Goal: Information Seeking & Learning: Learn about a topic

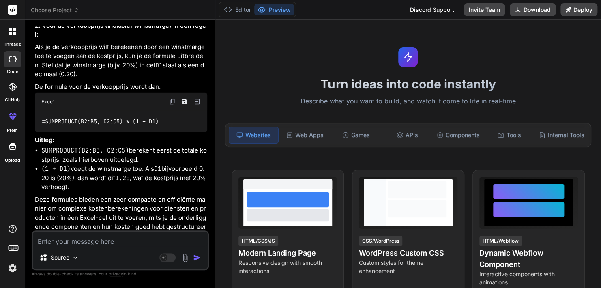
scroll to position [2338, 0]
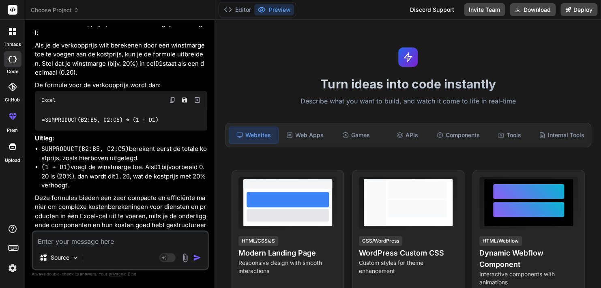
click at [90, 245] on textarea at bounding box center [120, 238] width 175 height 15
type textarea "w"
type textarea "x"
type textarea "wh"
type textarea "x"
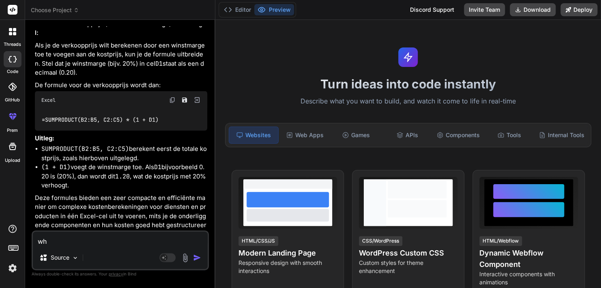
type textarea "wha"
type textarea "x"
type textarea "what"
type textarea "x"
type textarea "what"
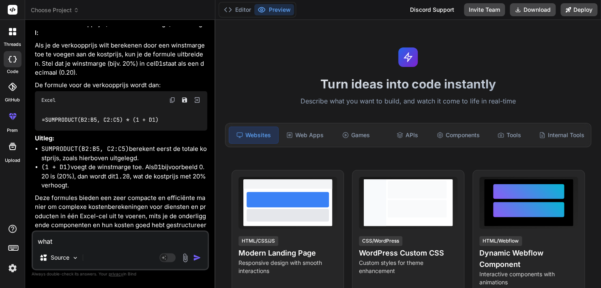
type textarea "x"
type textarea "what d"
type textarea "x"
type textarea "what da"
type textarea "x"
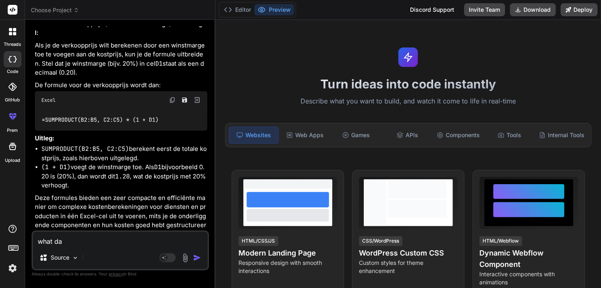
type textarea "what day"
type textarea "x"
type textarea "what day"
type textarea "x"
type textarea "what day i"
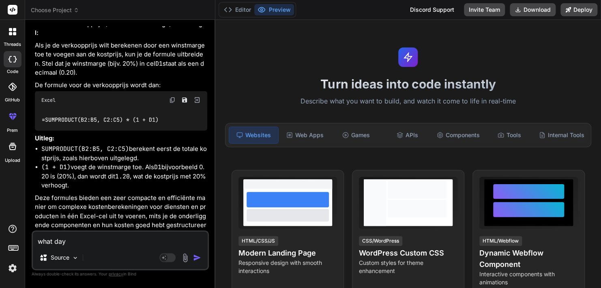
type textarea "x"
type textarea "what day is"
type textarea "x"
type textarea "what day is"
type textarea "x"
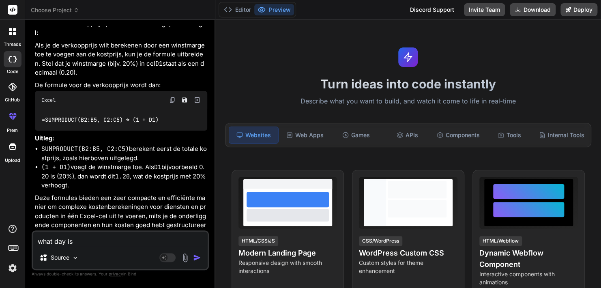
type textarea "what day is i"
type textarea "x"
type textarea "what day is it"
type textarea "x"
type textarea "what day is it"
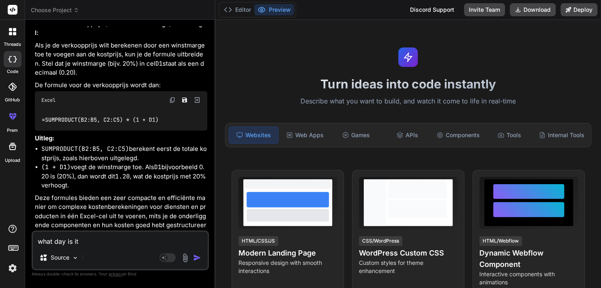
type textarea "x"
type textarea "what day is it t"
type textarea "x"
type textarea "what day is it to"
type textarea "x"
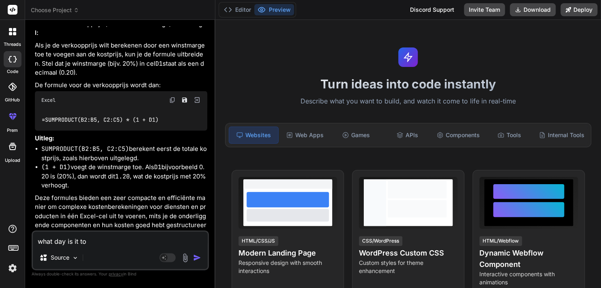
type textarea "what day is it tot"
type textarea "x"
type textarea "what day is it to"
type textarea "x"
type textarea "what day is it tod"
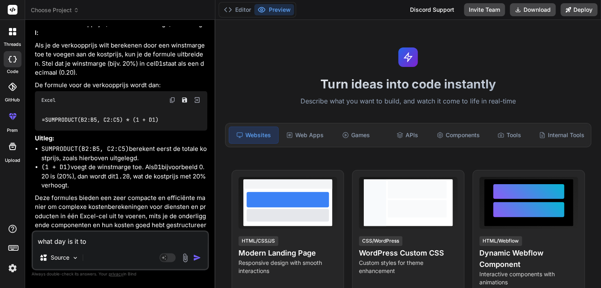
type textarea "x"
type textarea "what day is it toda"
type textarea "x"
type textarea "what day is it [DATE]"
type textarea "x"
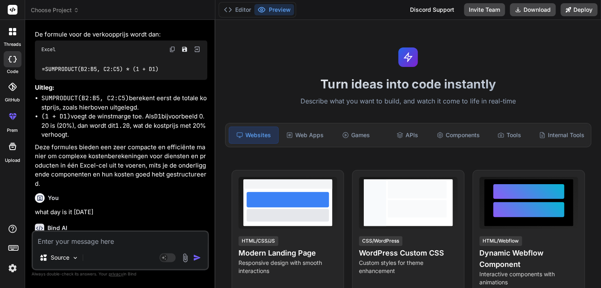
scroll to position [2422, 0]
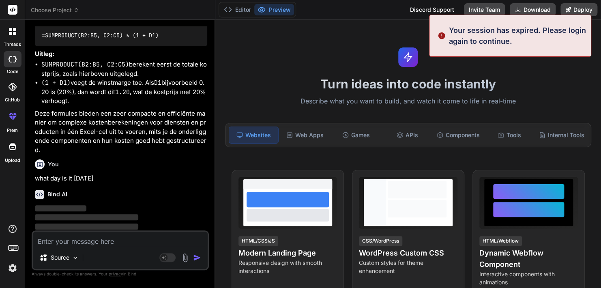
type textarea "x"
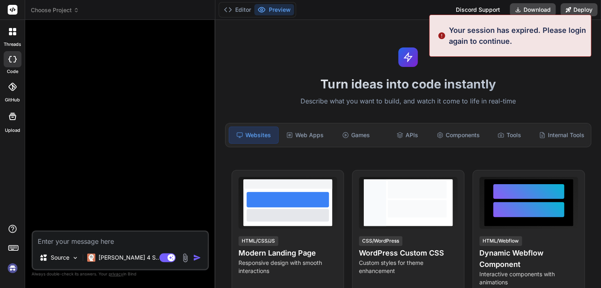
scroll to position [8, 0]
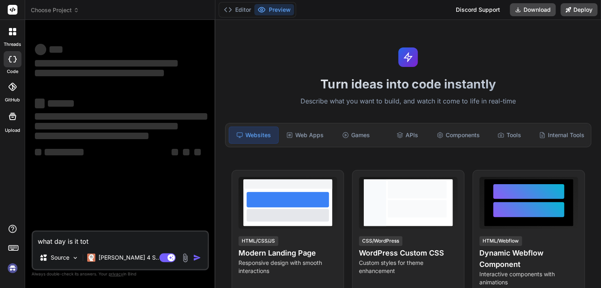
type textarea "x"
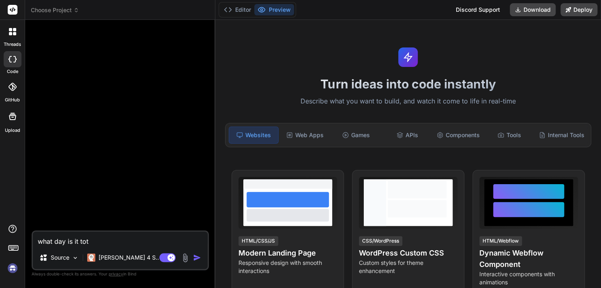
type textarea "what day is it to"
type textarea "x"
type textarea "what day is it tod"
type textarea "x"
type textarea "what day is it toda"
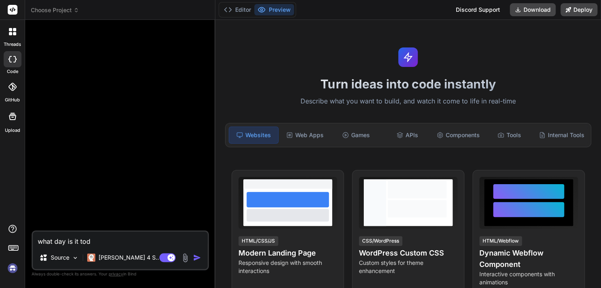
type textarea "x"
type textarea "what day is it [DATE]"
type textarea "x"
type textarea "what day is it [DATE]"
click at [201, 259] on button "button" at bounding box center [198, 257] width 11 height 8
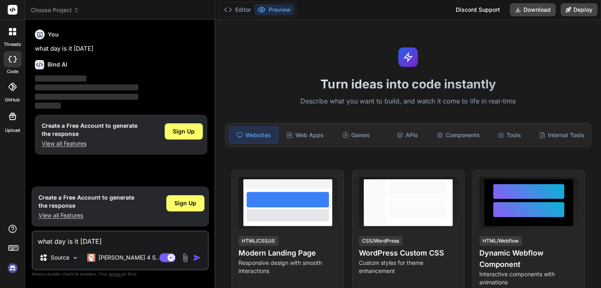
click at [77, 94] on span "‌" at bounding box center [86, 97] width 103 height 6
click at [11, 269] on img at bounding box center [13, 268] width 14 height 14
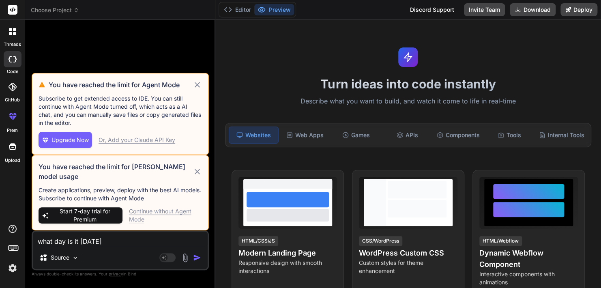
click at [197, 85] on icon at bounding box center [197, 84] width 5 height 5
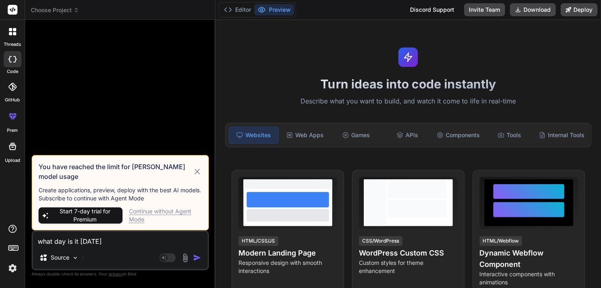
click at [199, 169] on icon at bounding box center [197, 172] width 9 height 10
type textarea "x"
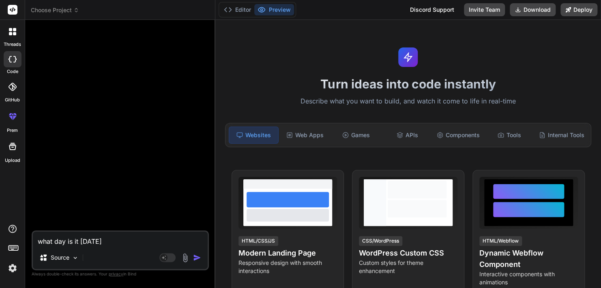
click at [115, 243] on textarea "what day is it [DATE]" at bounding box center [120, 238] width 175 height 15
type textarea "w"
type textarea "x"
type textarea "we"
type textarea "x"
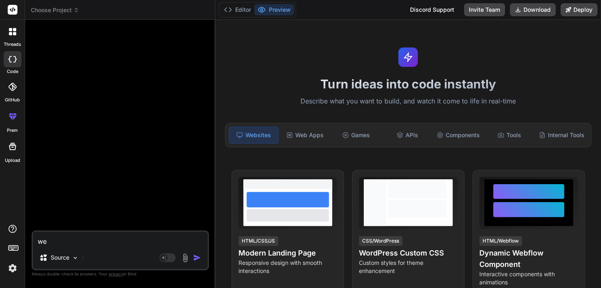
type textarea "wel"
type textarea "x"
type textarea "welk"
type textarea "x"
type textarea "welke"
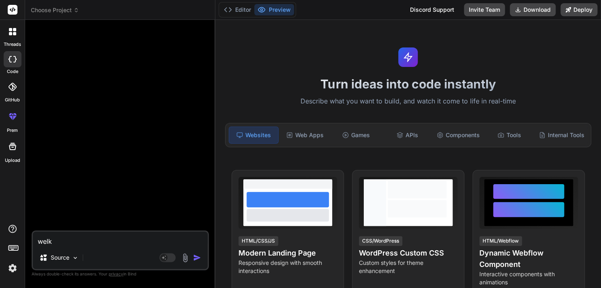
type textarea "x"
type textarea "welke"
type textarea "x"
type textarea "welke d"
type textarea "x"
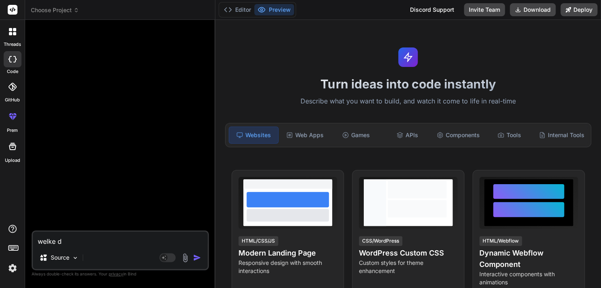
type textarea "welke da"
type textarea "x"
type textarea "welke dag"
type textarea "x"
type textarea "welke dag"
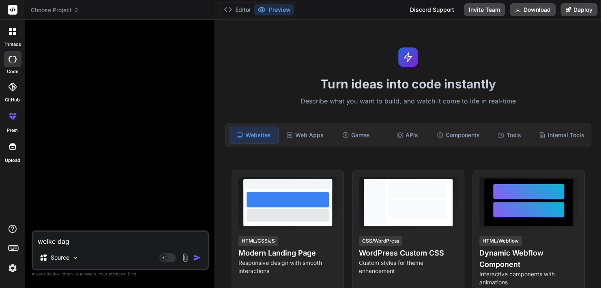
type textarea "x"
type textarea "welke dag i"
type textarea "x"
type textarea "welke dag is"
type textarea "x"
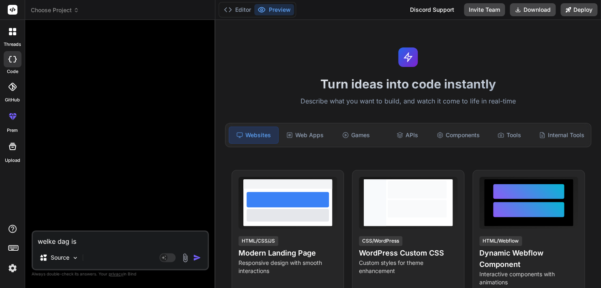
type textarea "welke dag is"
type textarea "x"
type textarea "welke dag is h"
type textarea "x"
type textarea "welke dag is he"
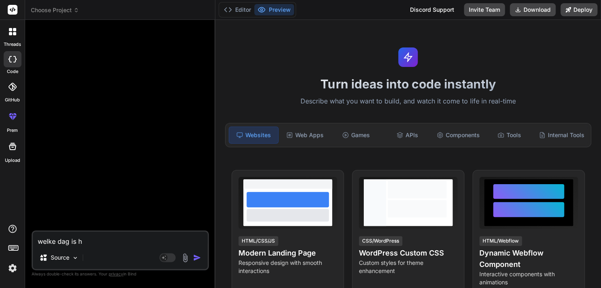
type textarea "x"
type textarea "welke dag is het"
type textarea "x"
type textarea "welke dag is het"
type textarea "x"
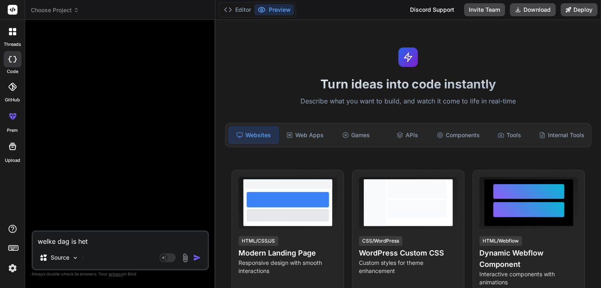
type textarea "welke dag is het v"
type textarea "x"
type textarea "welke dag is het va"
type textarea "x"
type textarea "welke dag is het van"
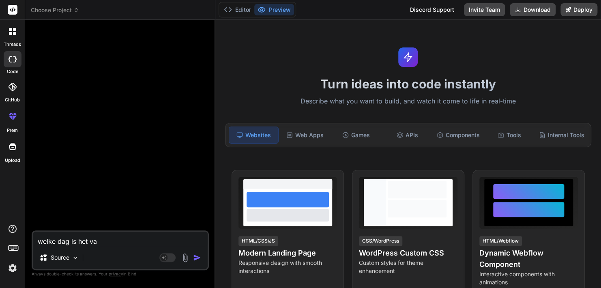
type textarea "x"
type textarea "welke dag is het vand"
type textarea "x"
type textarea "welke dag is het vanda"
type textarea "x"
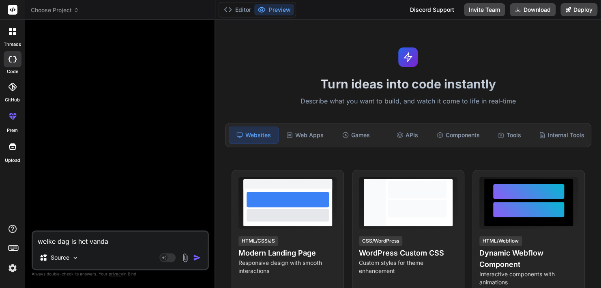
type textarea "welke dag is het vandaa"
type textarea "x"
type textarea "welke dag is het vandaag"
type textarea "x"
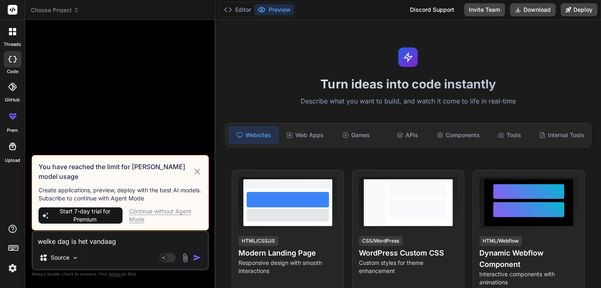
type textarea "welke dag is het vandaag"
click at [142, 217] on div "Continue without Agent Mode" at bounding box center [165, 215] width 73 height 16
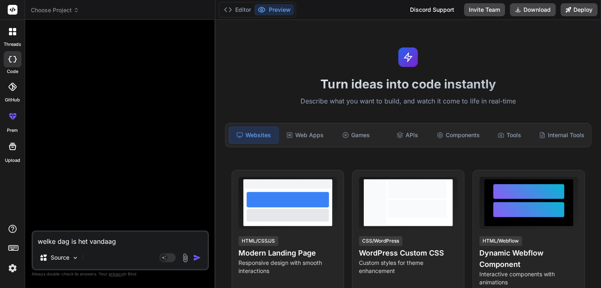
click at [198, 257] on img "button" at bounding box center [197, 257] width 8 height 8
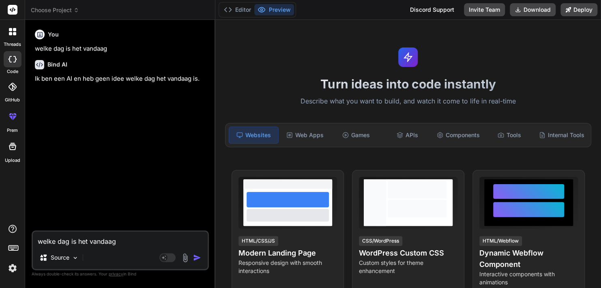
click at [112, 238] on textarea "welke dag is het vandaag" at bounding box center [120, 238] width 175 height 15
click at [67, 257] on p "Source" at bounding box center [60, 257] width 19 height 8
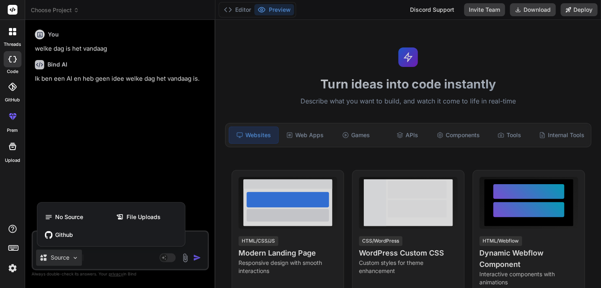
click at [107, 252] on div at bounding box center [300, 144] width 601 height 288
type textarea "x"
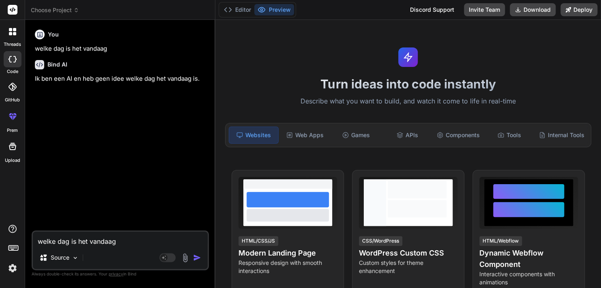
click at [100, 245] on textarea "welke dag is het vandaag" at bounding box center [120, 238] width 175 height 15
click at [94, 242] on textarea "welke dag is het vandaag" at bounding box center [120, 238] width 175 height 15
paste textarea "2. CEIV Pharma TCR: Het CEIV Pharma Transportation Certification Program richt …"
type textarea "2. CEIV Pharma TCR: Het CEIV Pharma Transportation Certification Program richt …"
type textarea "x"
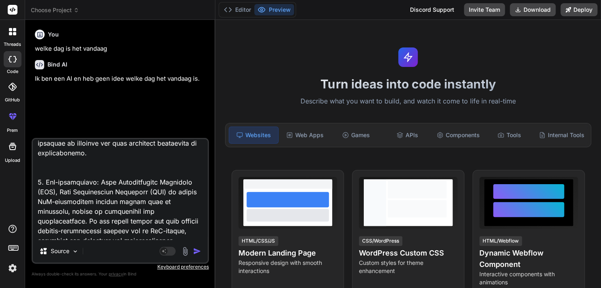
scroll to position [6, 0]
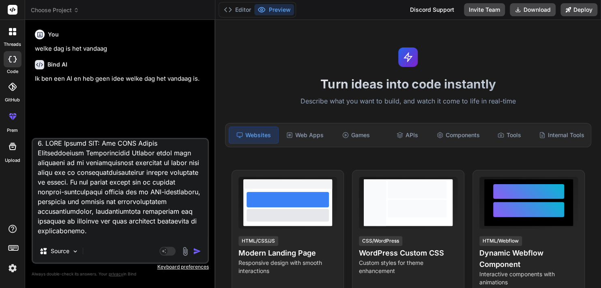
paste textarea "Als expert op het gebied van thermal mapping, ben ik zeer vertrouwd met de vere…"
type textarea "Als expert op het gebied van thermal mapping, ben ik zeer vertrouwd met de vere…"
type textarea "x"
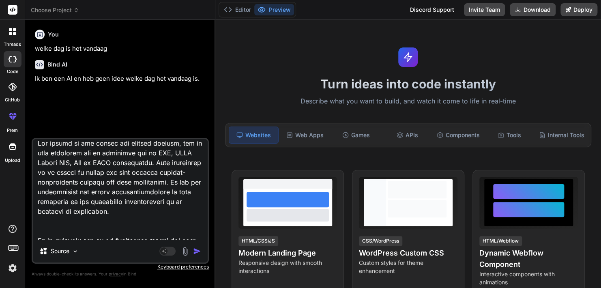
scroll to position [239, 0]
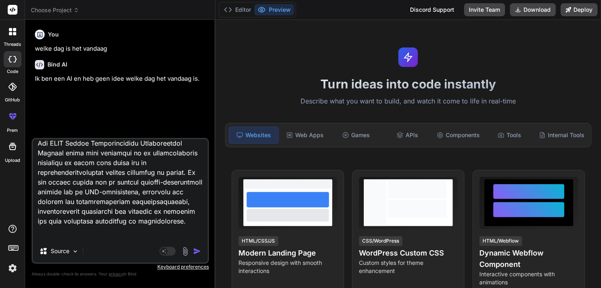
type textarea "Als expert op het gebied van thermal mapping, ben ik zeer vertrouwd met de vere…"
type textarea "x"
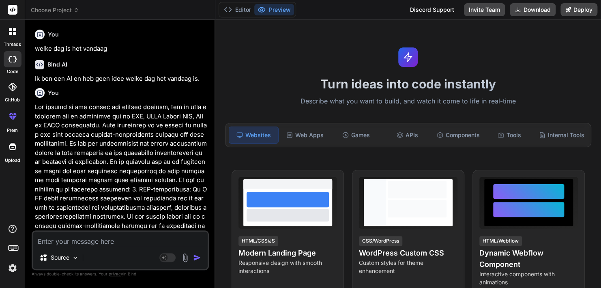
scroll to position [58, 0]
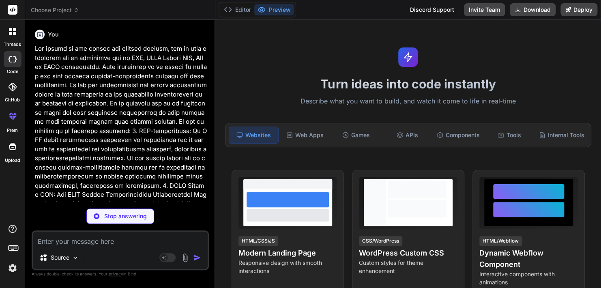
type textarea "x"
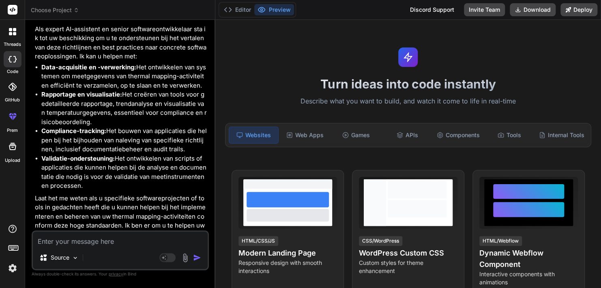
scroll to position [640, 0]
click at [91, 243] on textarea at bounding box center [120, 238] width 175 height 15
type textarea "l"
type textarea "x"
type textarea "la"
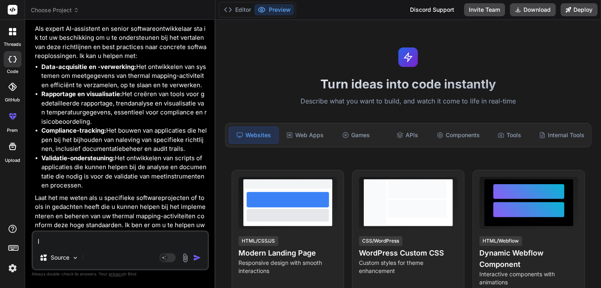
type textarea "x"
type textarea "lat"
type textarea "x"
type textarea "late"
type textarea "x"
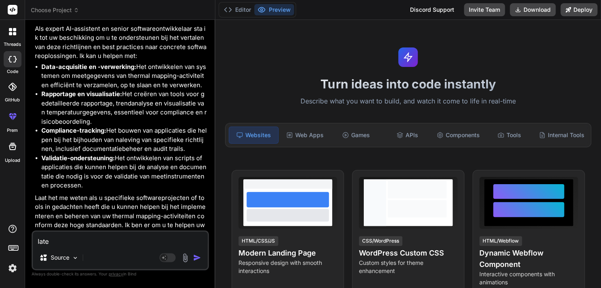
type textarea "laten"
type textarea "x"
type textarea "laten"
type textarea "x"
type textarea "laten w"
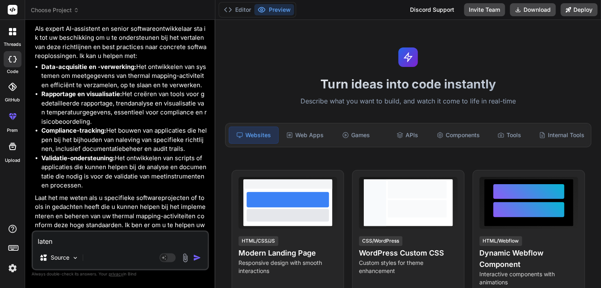
type textarea "x"
type textarea "laten we"
type textarea "x"
type textarea "laten we"
type textarea "x"
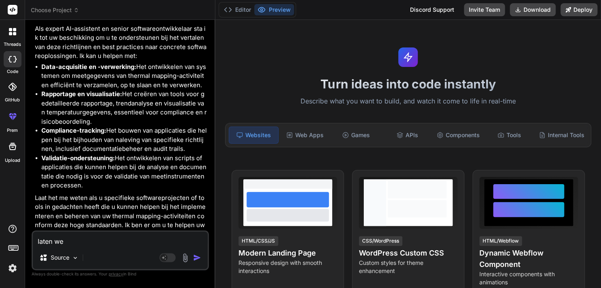
type textarea "laten we e"
type textarea "x"
type textarea "laten we ee"
type textarea "x"
type textarea "laten we eer"
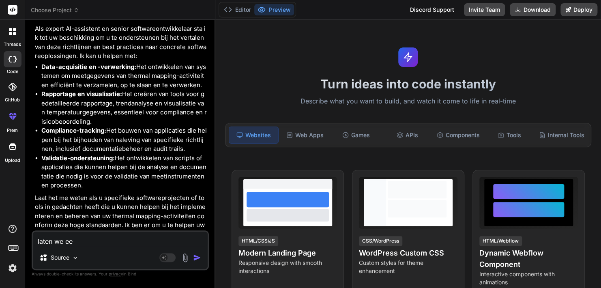
type textarea "x"
type textarea "laten we eers"
type textarea "x"
type textarea "laten we eerst"
type textarea "x"
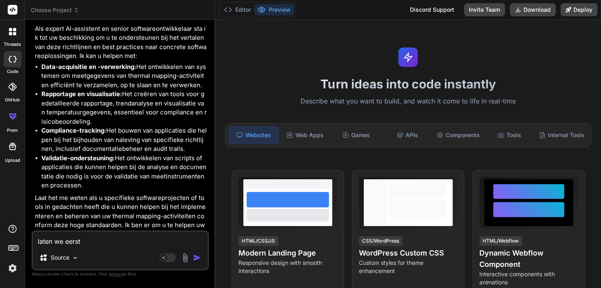
type textarea "laten we eerst"
type textarea "x"
type textarea "laten we eerst b"
type textarea "x"
type textarea "laten we eerst be"
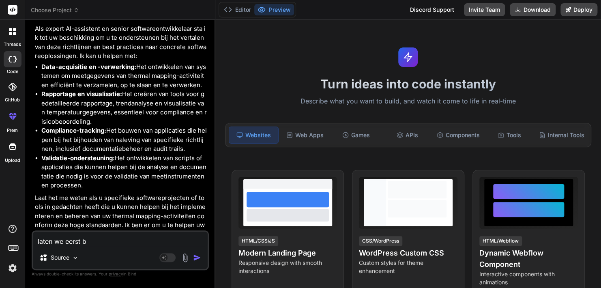
type textarea "x"
type textarea "laten we eerst beg"
type textarea "x"
type textarea "laten we eerst begi"
type textarea "x"
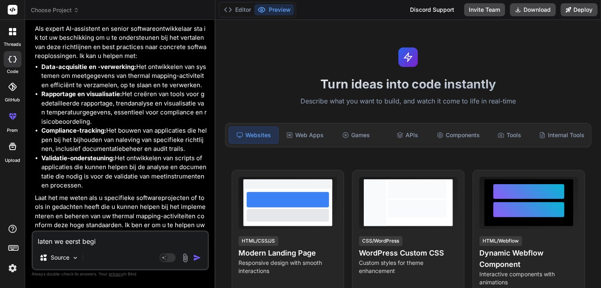
type textarea "laten we eerst begin"
type textarea "x"
type textarea "laten we eerst beginn"
type textarea "x"
type textarea "laten we eerst beginne"
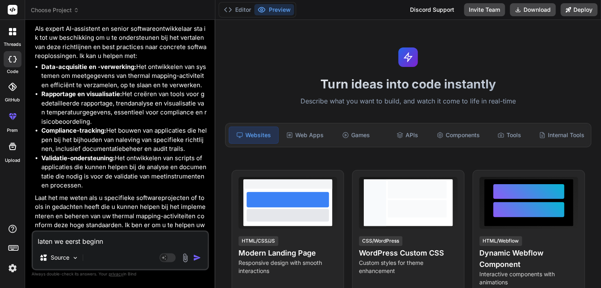
type textarea "x"
type textarea "laten we eerst beginnen"
type textarea "x"
type textarea "laten we eerst beginnen"
type textarea "x"
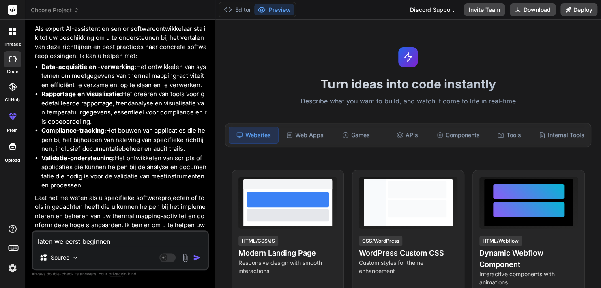
type textarea "laten we eerst beginnen m"
type textarea "x"
type textarea "laten we eerst beginnen me"
type textarea "x"
type textarea "laten we eerst beginnen met"
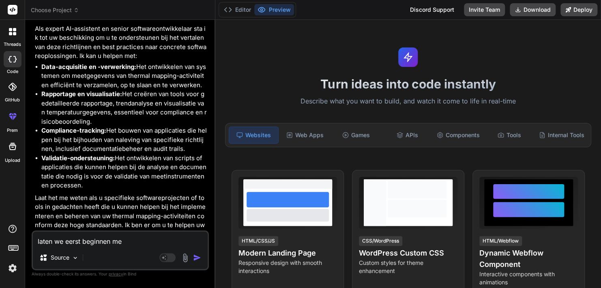
type textarea "x"
type textarea "laten we eerst beginnen met"
type textarea "x"
type textarea "laten we eerst beginnen met h"
type textarea "x"
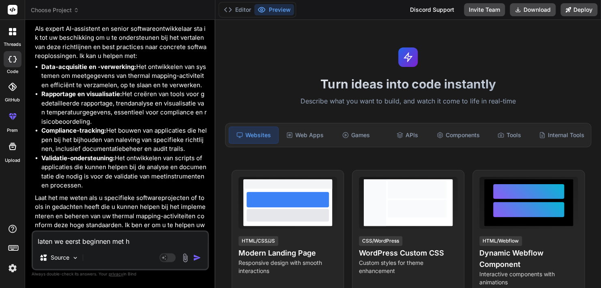
type textarea "laten we eerst beginnen met he"
type textarea "x"
type textarea "laten we eerst beginnen met het"
type textarea "x"
type textarea "laten we eerst beginnen met het"
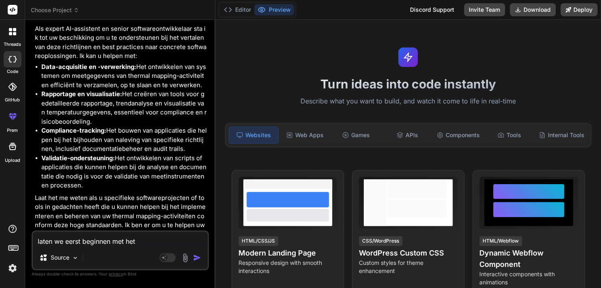
type textarea "x"
type textarea "laten we eerst beginnen met het b"
type textarea "x"
type textarea "laten we eerst beginnen met het be"
type textarea "x"
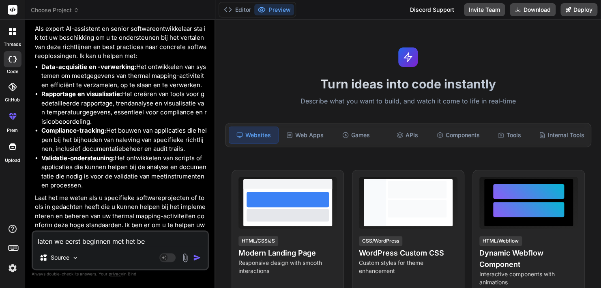
type textarea "laten we eerst beginnen met het beg"
type textarea "x"
type textarea "laten we eerst beginnen met het begr"
type textarea "x"
type textarea "laten we eerst beginnen met het begri"
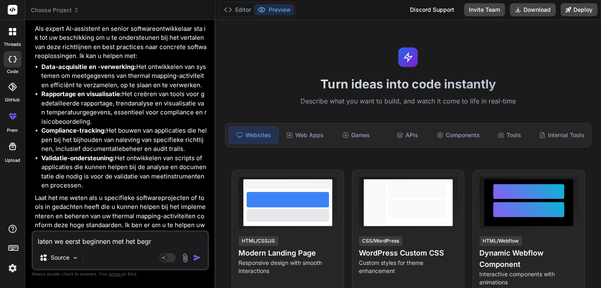
type textarea "x"
type textarea "laten we eerst beginnen met het begrij"
type textarea "x"
type textarea "laten we eerst beginnen met het begrijp"
type textarea "x"
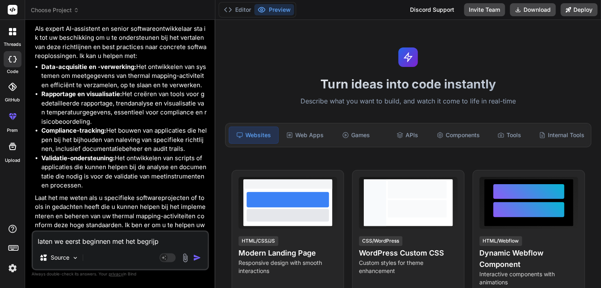
type textarea "laten we eerst beginnen met het begrijpe"
type textarea "x"
type textarea "laten we eerst beginnen met het begrijpen"
type textarea "x"
type textarea "laten we eerst beginnen met het begrijpen"
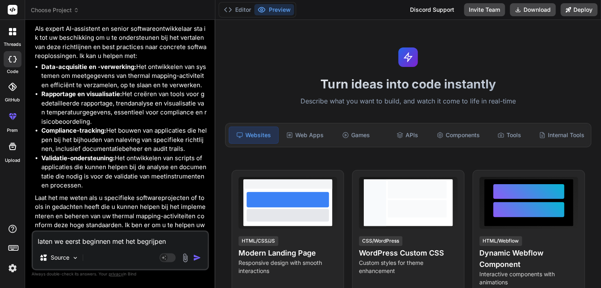
type textarea "x"
type textarea "laten we eerst beginnen met het begrijpen v"
type textarea "x"
type textarea "laten we eerst beginnen met het begrijpen va"
type textarea "x"
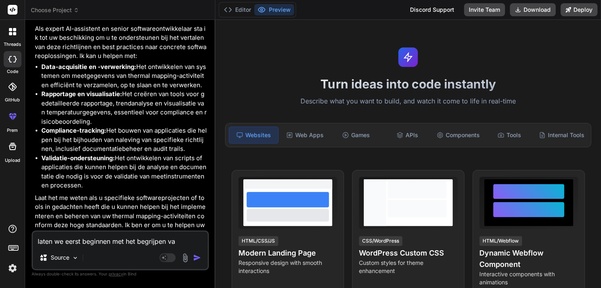
type textarea "laten we eerst beginnen met het begrijpen van"
type textarea "x"
type textarea "laten we eerst beginnen met het begrijpen van"
type textarea "x"
paste textarea "Standard Operating Procedure (SOP) voor het uitvoeren van temperatuur mapping v…"
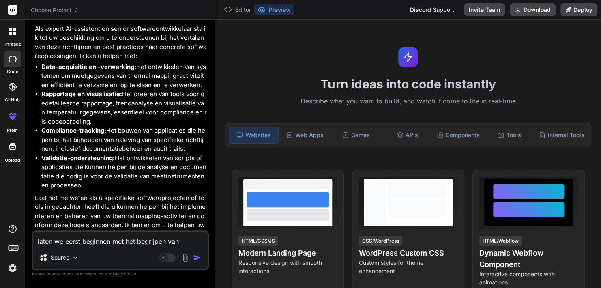
type textarea "laten we eerst beginnen met het begrijpen van Standard Operating Procedure (SOP…"
type textarea "x"
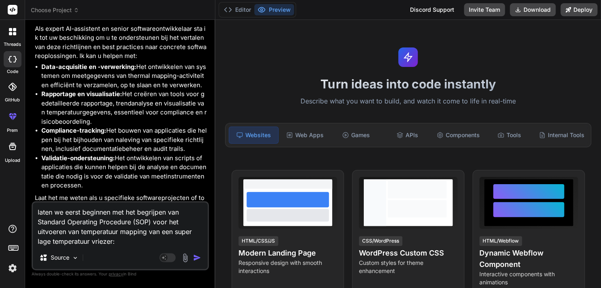
type textarea "laten we eerst beginnen met het begrijpen van Standard Operating Procedure (SOP…"
type textarea "x"
type textarea "laten we eerst beginnen met het begrijpen van Standard Operating Procedure (SOP…"
type textarea "x"
type textarea "laten we eerst beginnen met het begrijpen van Standard Operating Procedure (SOP…"
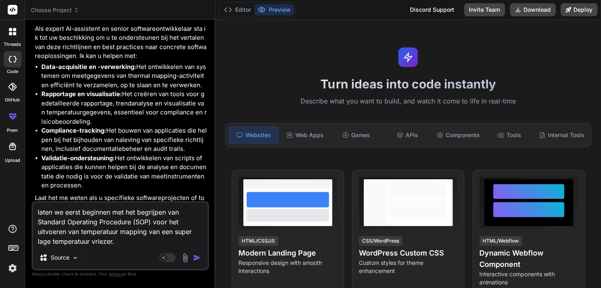
type textarea "x"
type textarea "laten we eerst beginnen met het begrijpen van Standard Operating Procedure (SOP…"
type textarea "x"
type textarea "laten we eerst beginnen met het begrijpen van Standard Operating Procedure (SOP…"
type textarea "x"
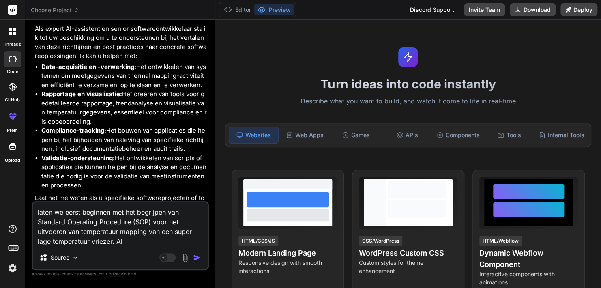
type textarea "laten we eerst beginnen met het begrijpen van Standard Operating Procedure (SOP…"
type textarea "x"
type textarea "laten we eerst beginnen met het begrijpen van Standard Operating Procedure (SOP…"
type textarea "x"
type textarea "laten we eerst beginnen met het begrijpen van Standard Operating Procedure (SOP…"
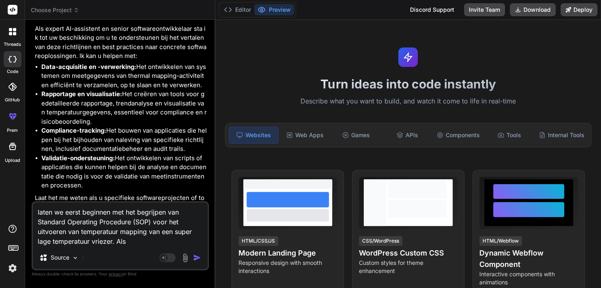
type textarea "x"
type textarea "laten we eerst beginnen met het begrijpen van Standard Operating Procedure (SOP…"
type textarea "x"
type textarea "laten we eerst beginnen met het begrijpen van Standard Operating Procedure (SOP…"
type textarea "x"
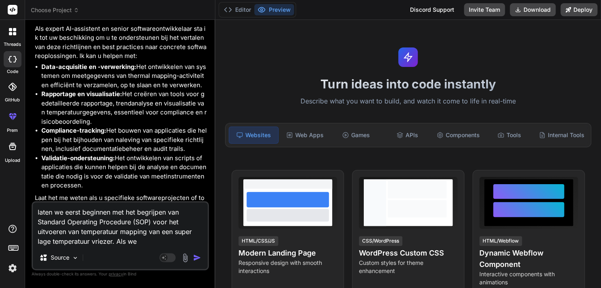
type textarea "laten we eerst beginnen met het begrijpen van Standard Operating Procedure (SOP…"
type textarea "x"
type textarea "laten we eerst beginnen met het begrijpen van Standard Operating Procedure (SOP…"
type textarea "x"
type textarea "laten we eerst beginnen met het begrijpen van Standard Operating Procedure (SOP…"
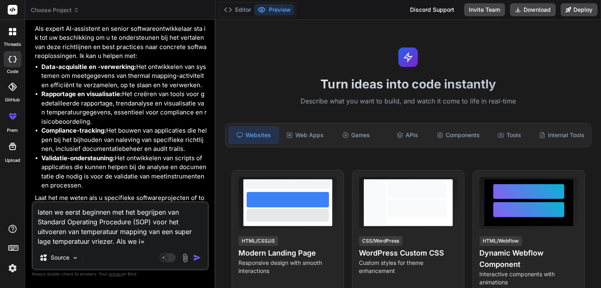
type textarea "x"
type textarea "laten we eerst beginnen met het begrijpen van Standard Operating Procedure (SOP…"
type textarea "x"
type textarea "laten we eerst beginnen met het begrijpen van Standard Operating Procedure (SOP…"
type textarea "x"
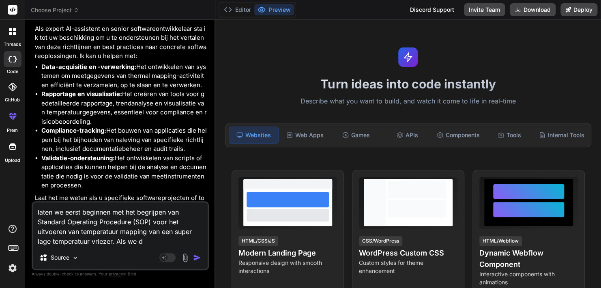
type textarea "laten we eerst beginnen met het begrijpen van Standard Operating Procedure (SOP…"
type textarea "x"
type textarea "laten we eerst beginnen met het begrijpen van Standard Operating Procedure (SOP…"
type textarea "x"
type textarea "laten we eerst beginnen met het begrijpen van Standard Operating Procedure (SOP…"
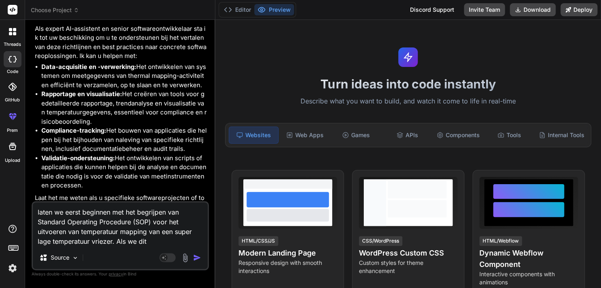
type textarea "x"
type textarea "laten we eerst beginnen met het begrijpen van Standard Operating Procedure (SOP…"
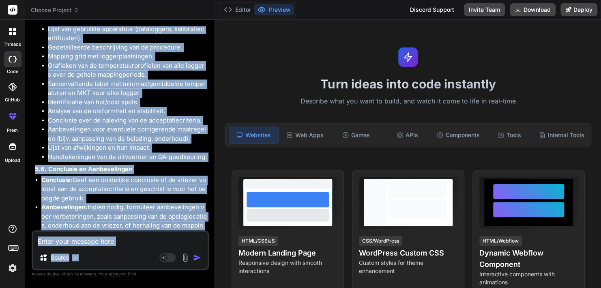
scroll to position [2610, 0]
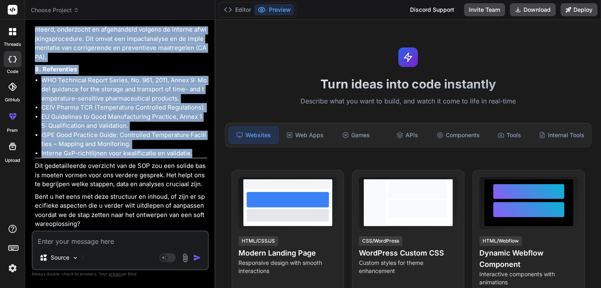
drag, startPoint x: 34, startPoint y: 121, endPoint x: 194, endPoint y: 153, distance: 162.5
copy div "Loremips Dolorsita Consectet (ADI) elit Seddoeiusmodtempor inc utl Etdolorem Al…"
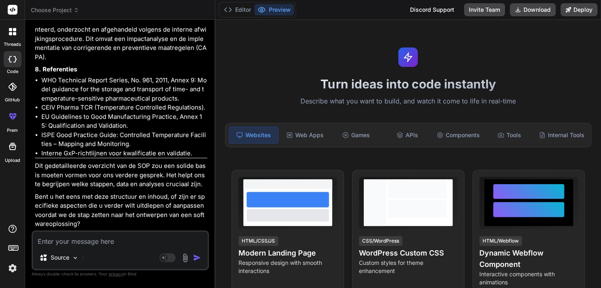
click at [82, 242] on textarea at bounding box center [120, 238] width 175 height 15
paste textarea "acceptatiecriteria"
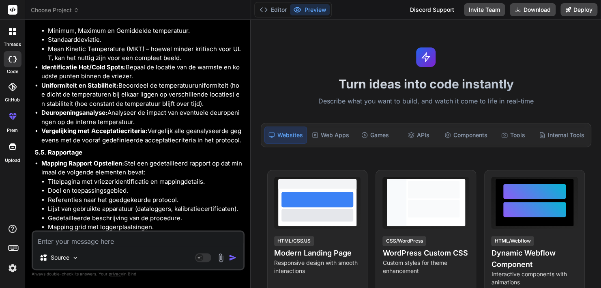
scroll to position [1709, 0]
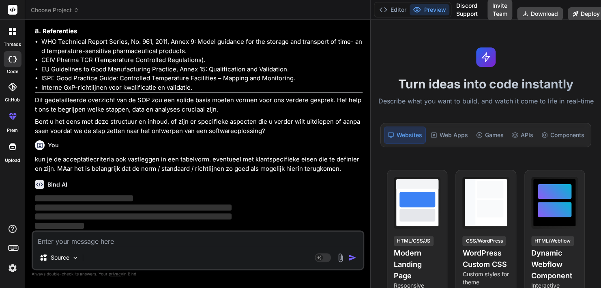
drag, startPoint x: 214, startPoint y: 93, endPoint x: 479, endPoint y: 101, distance: 264.8
click at [479, 101] on div "Choose Project Created with Pixso. Bind AI Web Search Created with Pixso. Code …" at bounding box center [312, 144] width 575 height 288
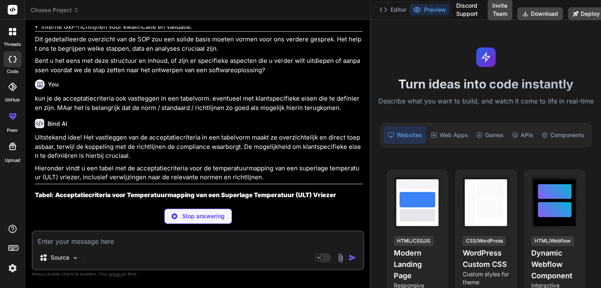
scroll to position [1821, 0]
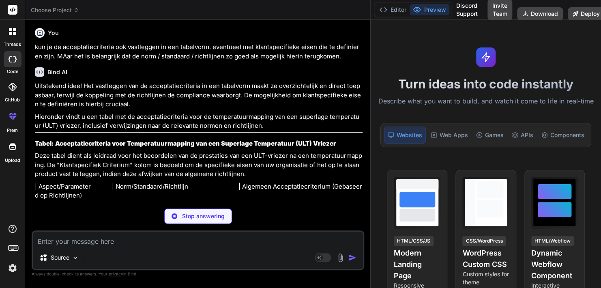
click at [132, 175] on p "Deze tabel dient als leidraad voor het beoordelen van de prestaties van een ULT…" at bounding box center [198, 165] width 327 height 28
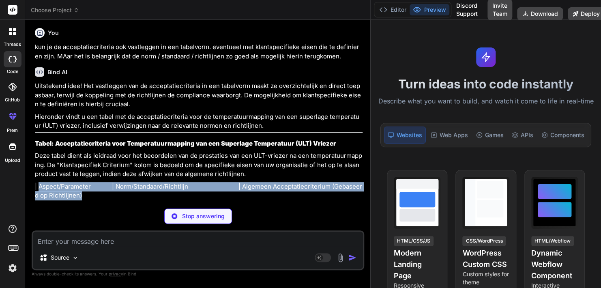
drag, startPoint x: 85, startPoint y: 197, endPoint x: 39, endPoint y: 187, distance: 46.8
click at [39, 187] on p "| Aspect/Parameter | Norm/Standaard/Richtlijn | Algemeen Acceptatiecriterium (G…" at bounding box center [198, 191] width 327 height 18
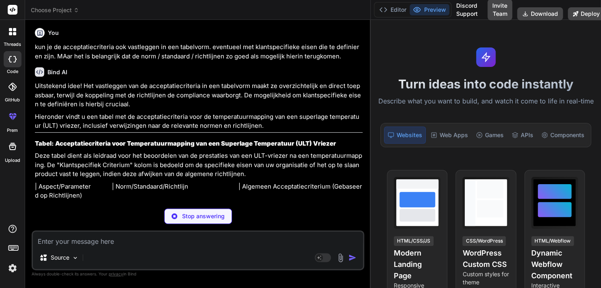
click at [104, 246] on textarea at bounding box center [198, 238] width 330 height 15
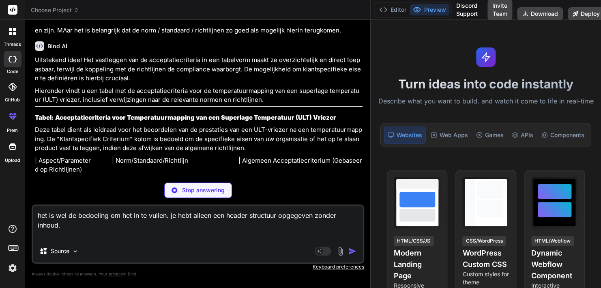
click at [140, 232] on textarea "het is wel de bedoeling om het in te vullen. je hebt alleen een header structuu…" at bounding box center [198, 222] width 330 height 34
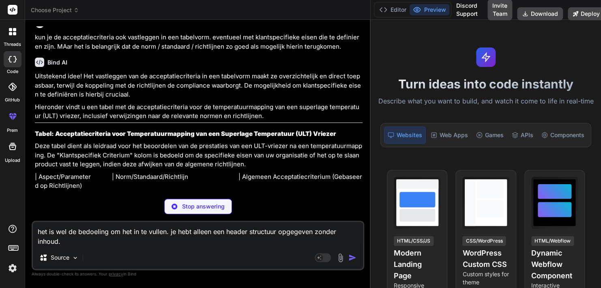
click at [197, 210] on p "Stop answering" at bounding box center [203, 206] width 43 height 8
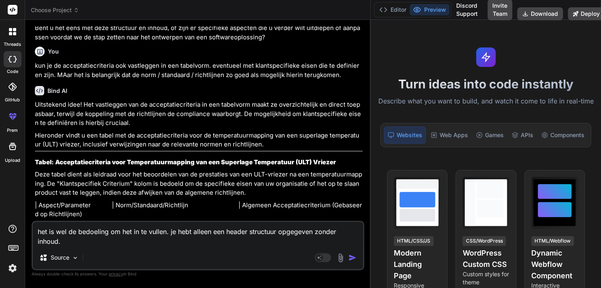
scroll to position [1803, 0]
click at [130, 246] on textarea "het is wel de bedoeling om het in te vullen. je hebt alleen een header structuu…" at bounding box center [198, 234] width 330 height 24
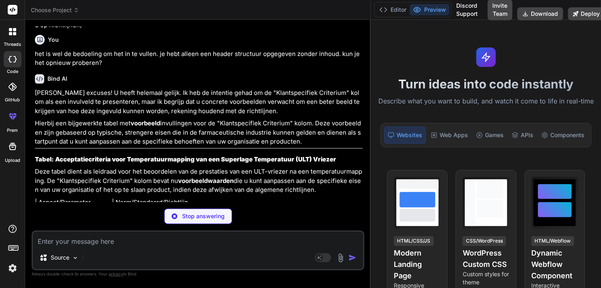
scroll to position [1998, 0]
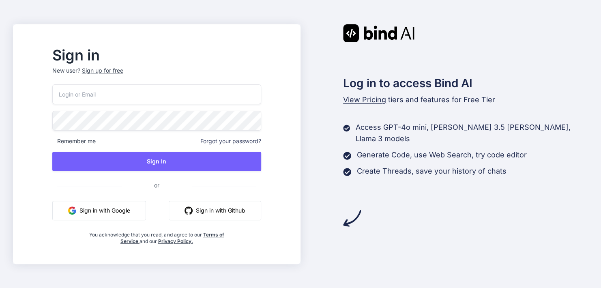
click at [120, 215] on button "Sign in with Google" at bounding box center [99, 210] width 94 height 19
